Goal: Task Accomplishment & Management: Manage account settings

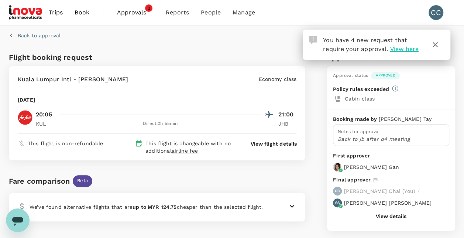
click at [130, 12] on span "Approvals" at bounding box center [135, 12] width 37 height 9
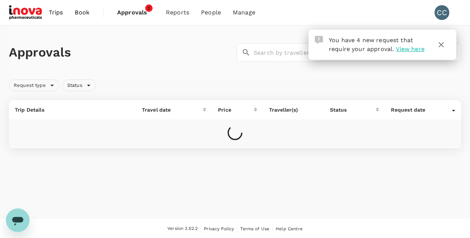
click at [441, 46] on icon "button" at bounding box center [440, 44] width 9 height 9
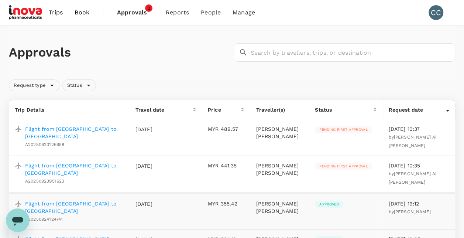
click at [364, 131] on span "Pending first approval" at bounding box center [343, 129] width 57 height 5
click at [96, 130] on p "Flight from [GEOGRAPHIC_DATA] to [GEOGRAPHIC_DATA]" at bounding box center [74, 132] width 99 height 15
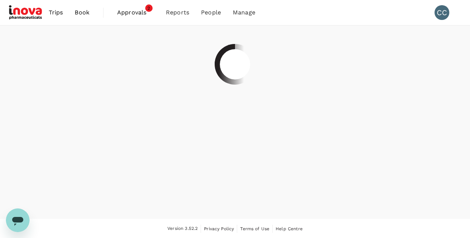
click at [96, 130] on div at bounding box center [235, 121] width 470 height 193
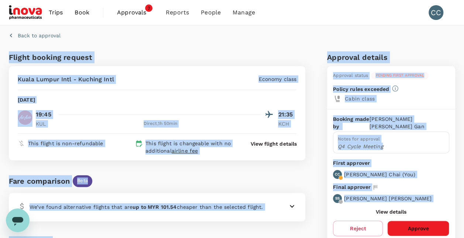
click at [413, 220] on button "Approve" at bounding box center [418, 228] width 62 height 16
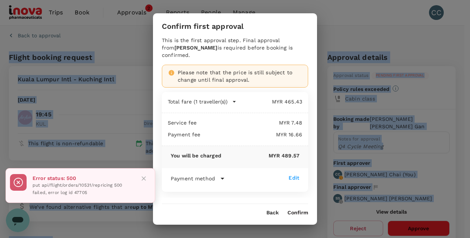
click at [145, 177] on icon "Close" at bounding box center [143, 178] width 4 height 4
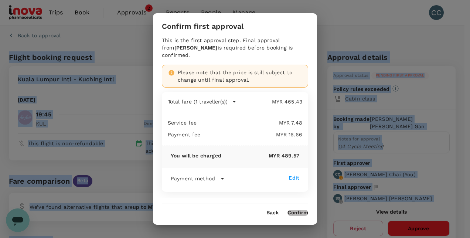
click at [300, 212] on button "Confirm" at bounding box center [297, 213] width 21 height 6
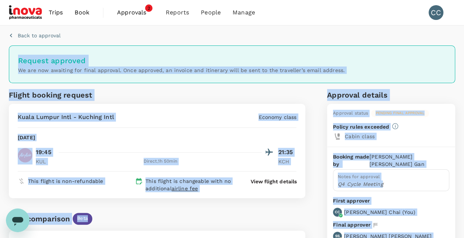
click at [443, 136] on p "Cabin class" at bounding box center [397, 136] width 104 height 7
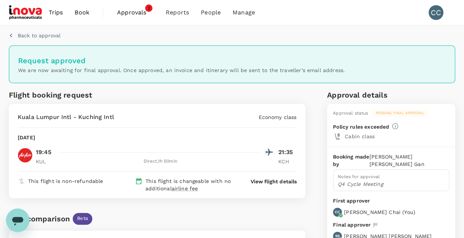
click at [134, 14] on span "Approvals" at bounding box center [135, 12] width 37 height 9
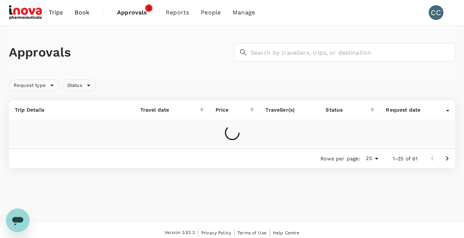
click at [134, 14] on span "Approvals" at bounding box center [135, 12] width 37 height 9
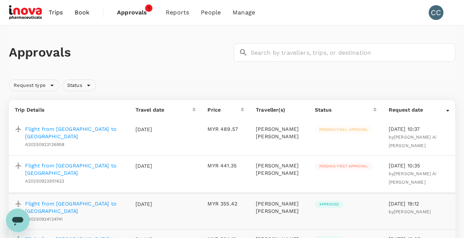
click at [61, 162] on p "Flight from [GEOGRAPHIC_DATA] to [GEOGRAPHIC_DATA]" at bounding box center [74, 169] width 98 height 15
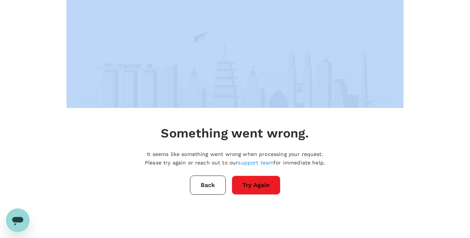
click at [61, 158] on div "Something went wrong. It seems like something went wrong when processing your r…" at bounding box center [235, 96] width 354 height 193
click at [263, 188] on button "Try Again" at bounding box center [256, 184] width 49 height 19
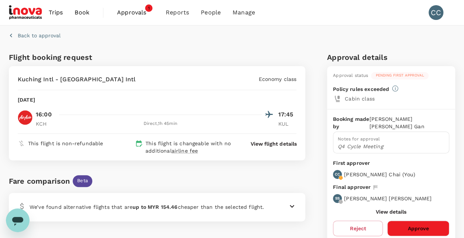
click at [432, 220] on button "Approve" at bounding box center [418, 228] width 62 height 16
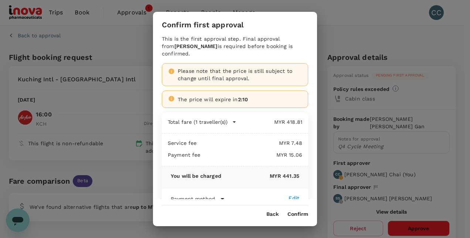
click at [304, 214] on button "Confirm" at bounding box center [297, 214] width 21 height 6
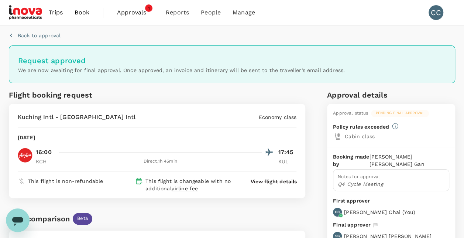
click at [139, 16] on span "Approvals" at bounding box center [135, 12] width 37 height 9
